Goal: Task Accomplishment & Management: Manage account settings

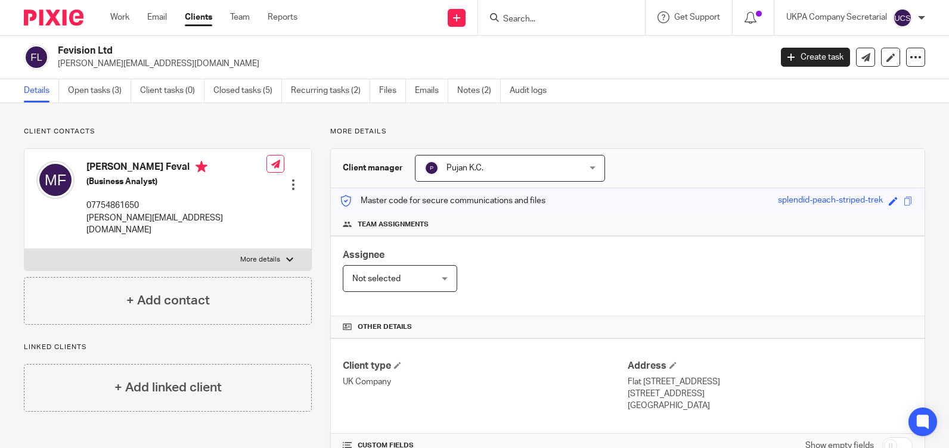
click at [548, 17] on input "Search" at bounding box center [555, 19] width 107 height 11
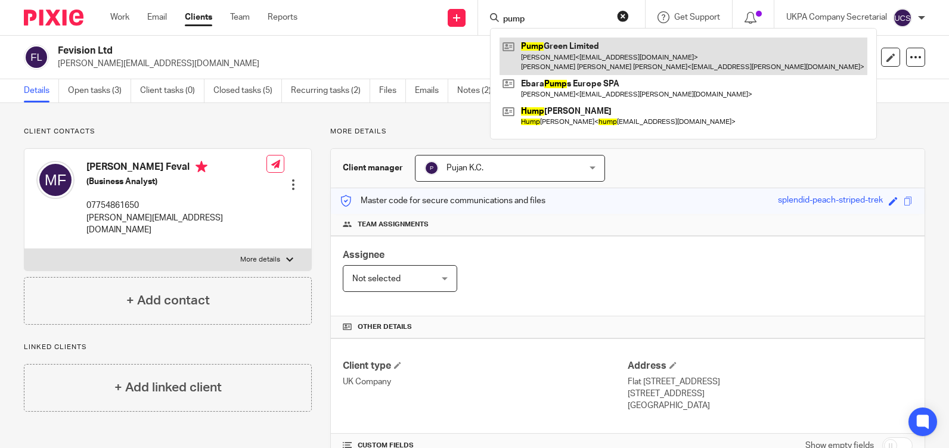
type input "pump"
click at [572, 45] on link at bounding box center [684, 56] width 368 height 37
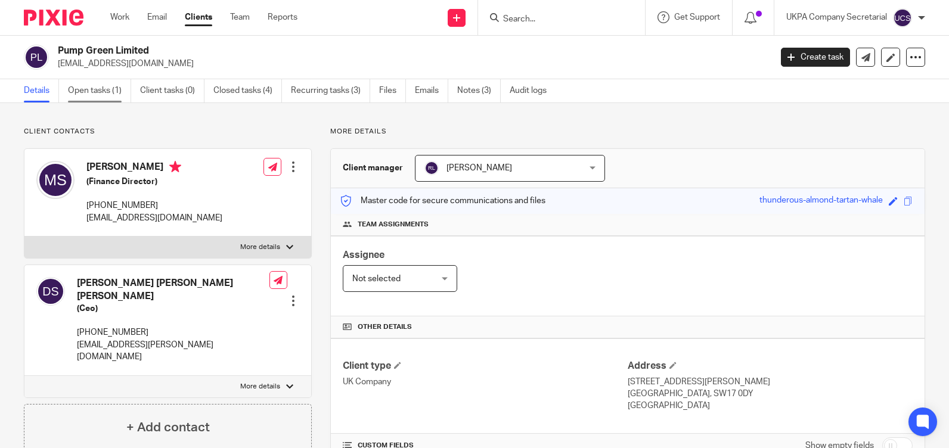
click at [80, 82] on link "Open tasks (1)" at bounding box center [99, 90] width 63 height 23
